Goal: Transaction & Acquisition: Purchase product/service

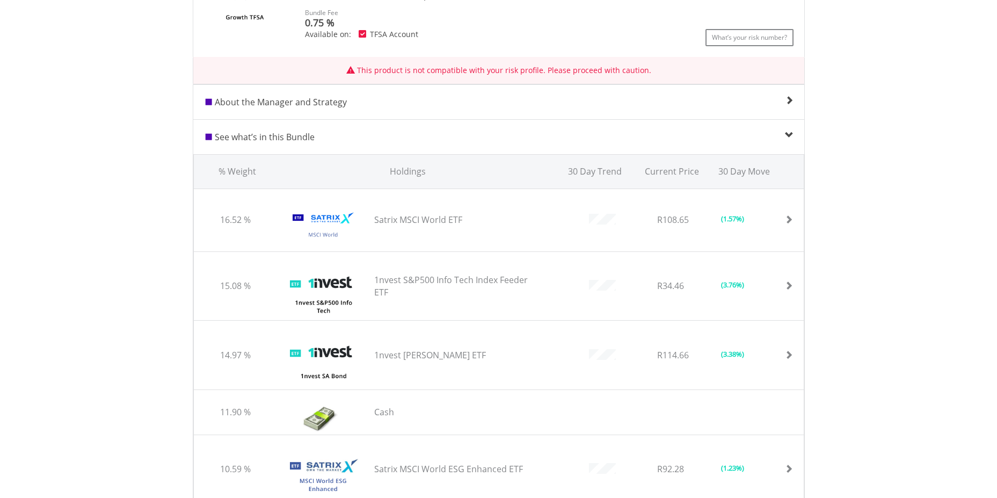
scroll to position [279, 0]
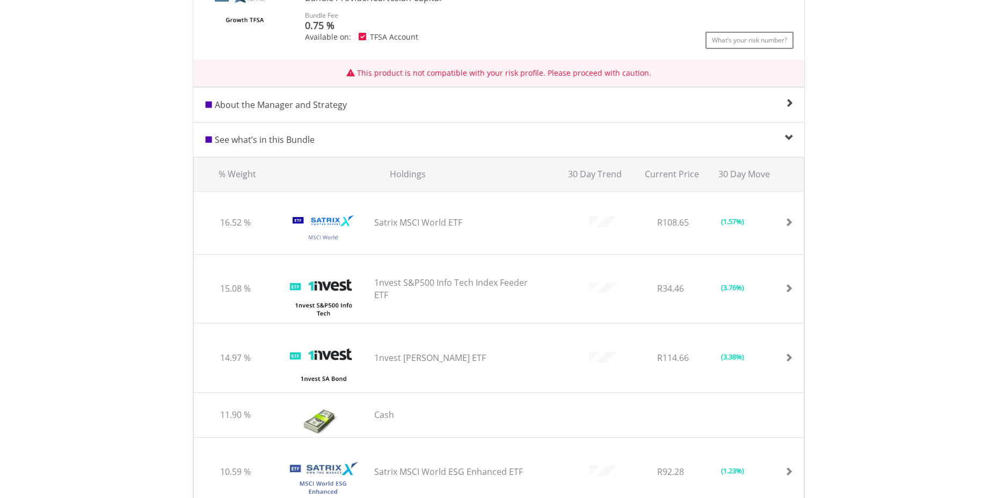
click at [786, 136] on span at bounding box center [789, 138] width 9 height 9
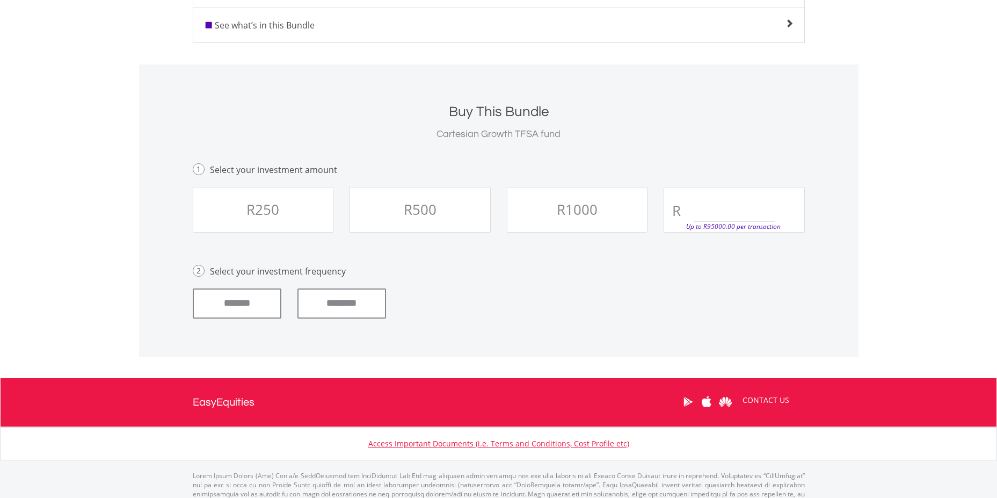
scroll to position [428, 0]
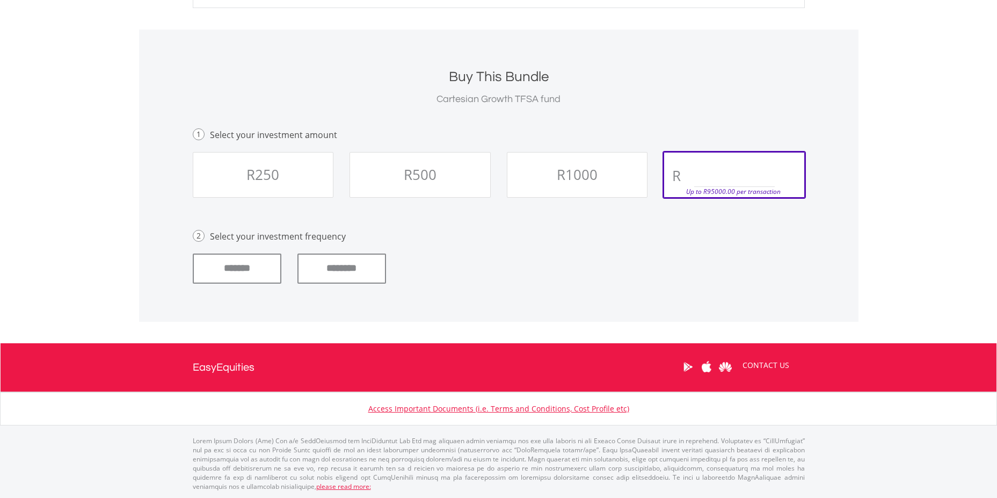
click at [707, 162] on div at bounding box center [734, 171] width 97 height 32
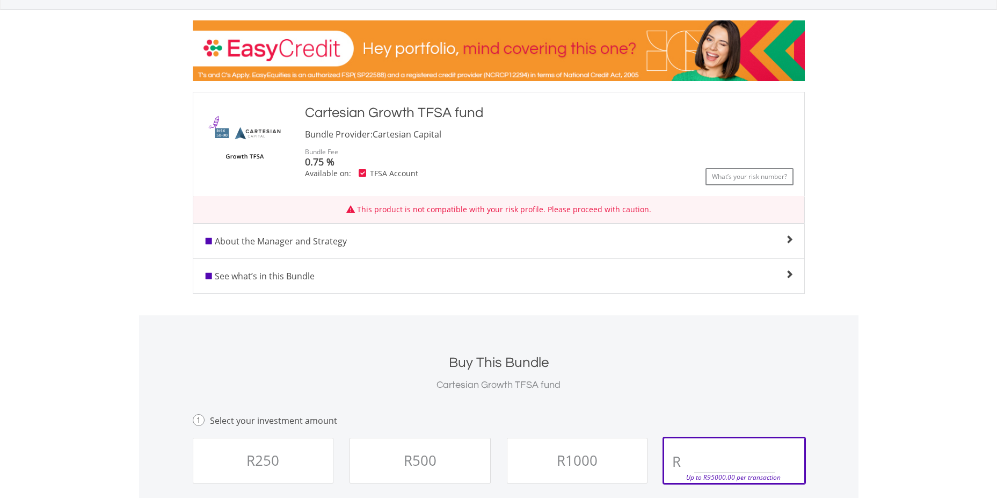
scroll to position [0, 0]
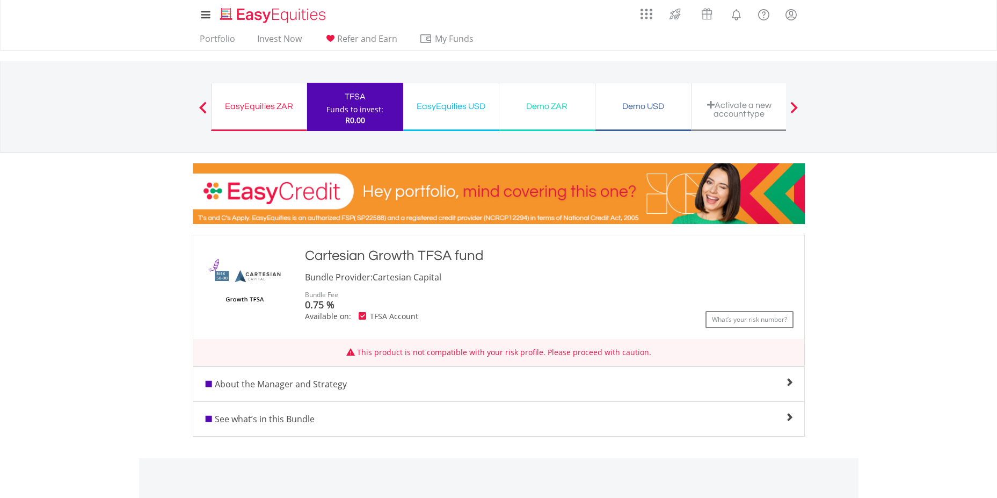
click at [99, 68] on nav "EasyEquities ZAR Funds to invest: R0.00 TFSA Funds to invest: R0.00 EasyEquitie…" at bounding box center [498, 106] width 997 height 91
click at [264, 41] on link "Invest Now" at bounding box center [279, 41] width 53 height 17
click at [671, 17] on img at bounding box center [675, 13] width 18 height 17
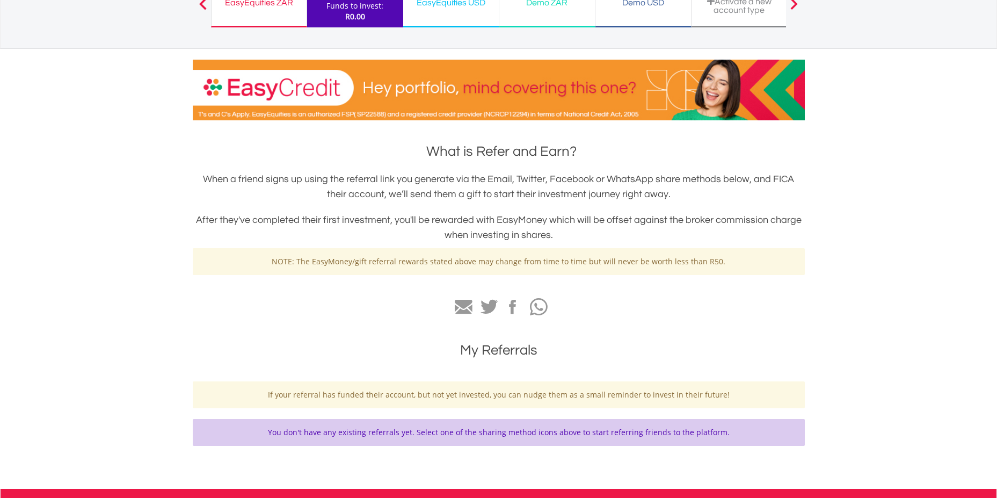
scroll to position [98, 0]
